Goal: Find contact information: Find contact information

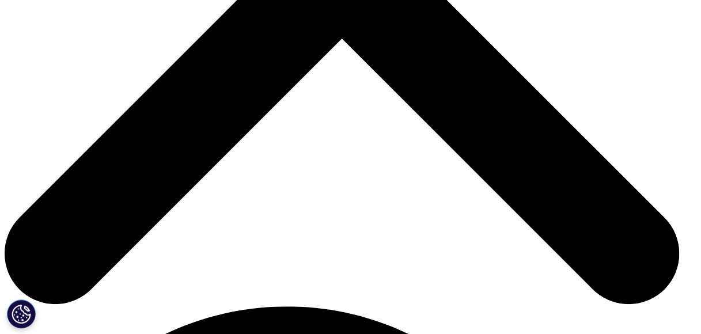
scroll to position [364, 0]
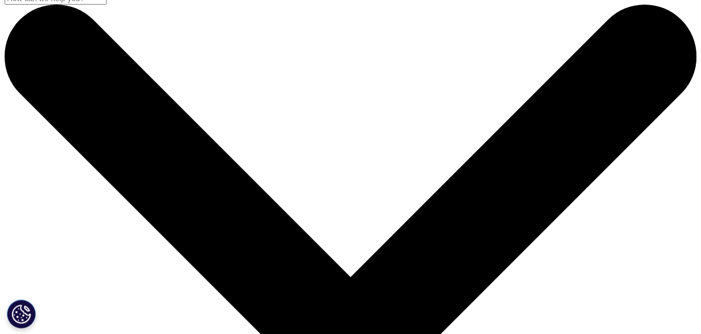
scroll to position [0, 0]
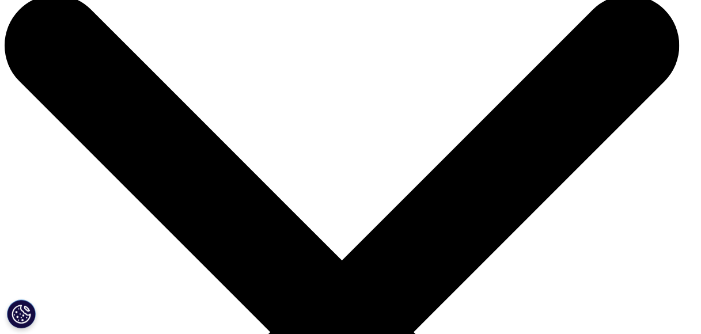
scroll to position [46, 0]
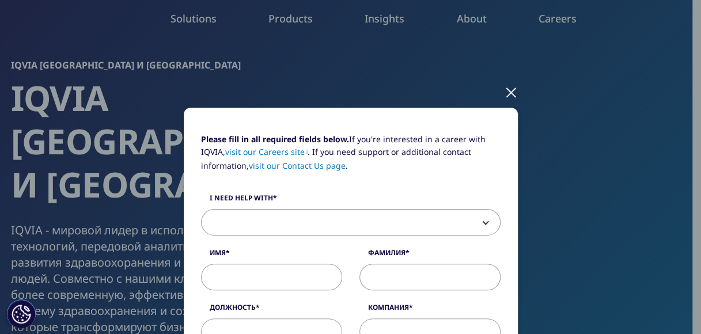
click at [507, 89] on div at bounding box center [511, 92] width 13 height 32
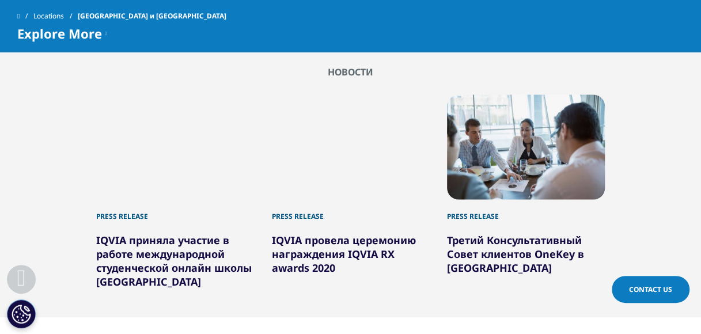
scroll to position [1105, 0]
